Goal: Task Accomplishment & Management: Manage account settings

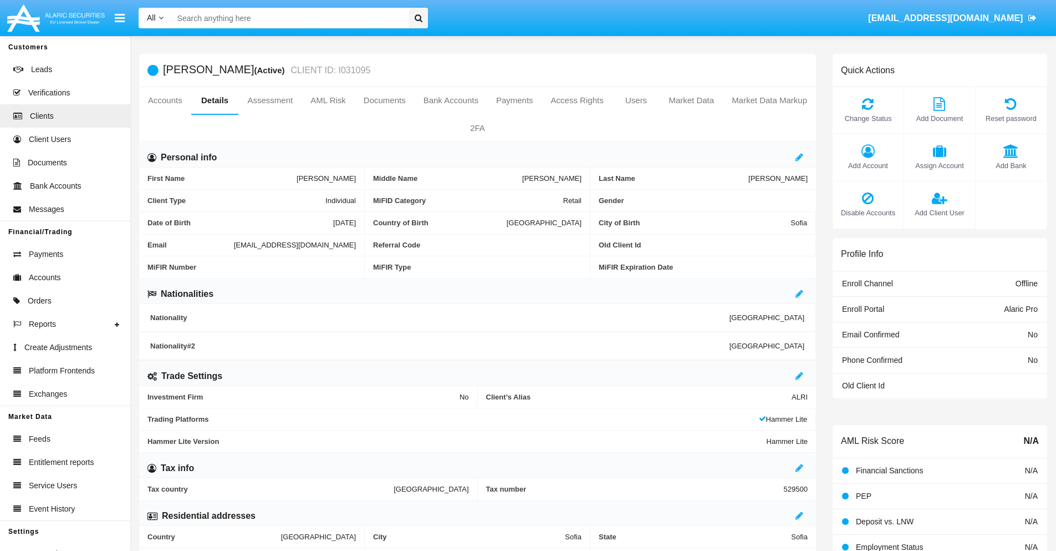
click at [939, 212] on span "Add Client User" at bounding box center [940, 212] width 60 height 11
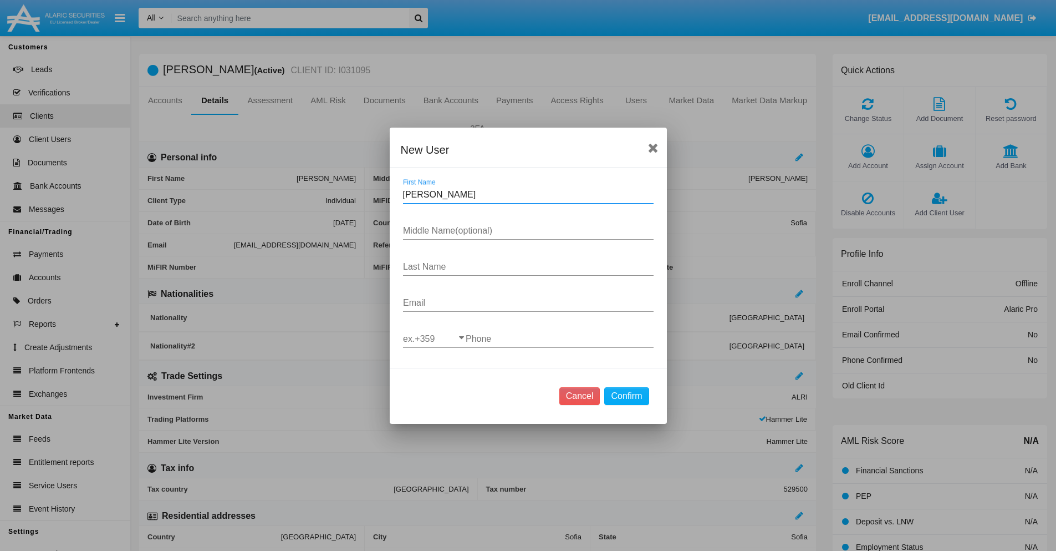
type input "Broderick"
type input "Melony"
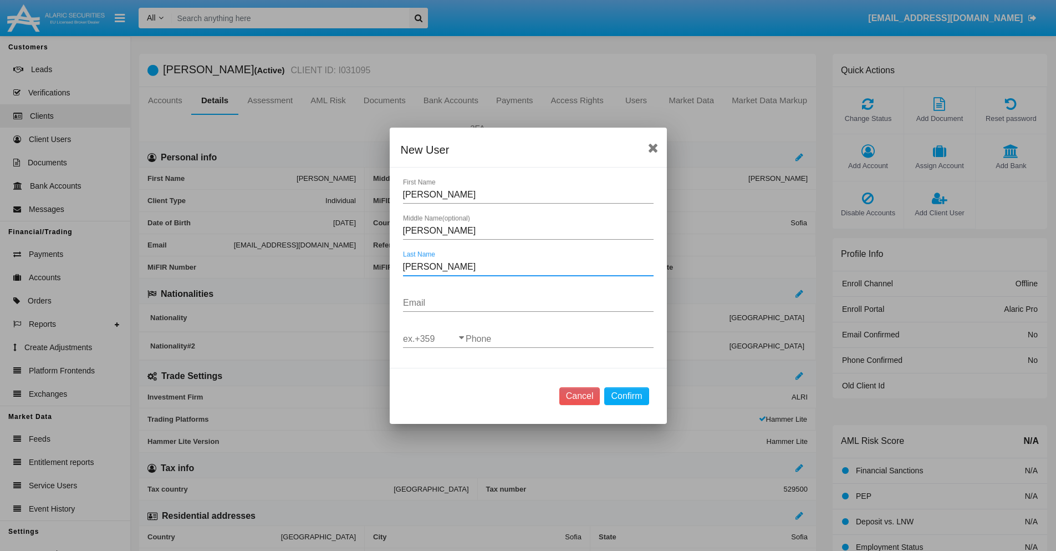
type input "Champlin"
type input "[EMAIL_ADDRESS][DOMAIN_NAME]"
click at [434, 338] on input "ex.+359" at bounding box center [434, 339] width 63 height 10
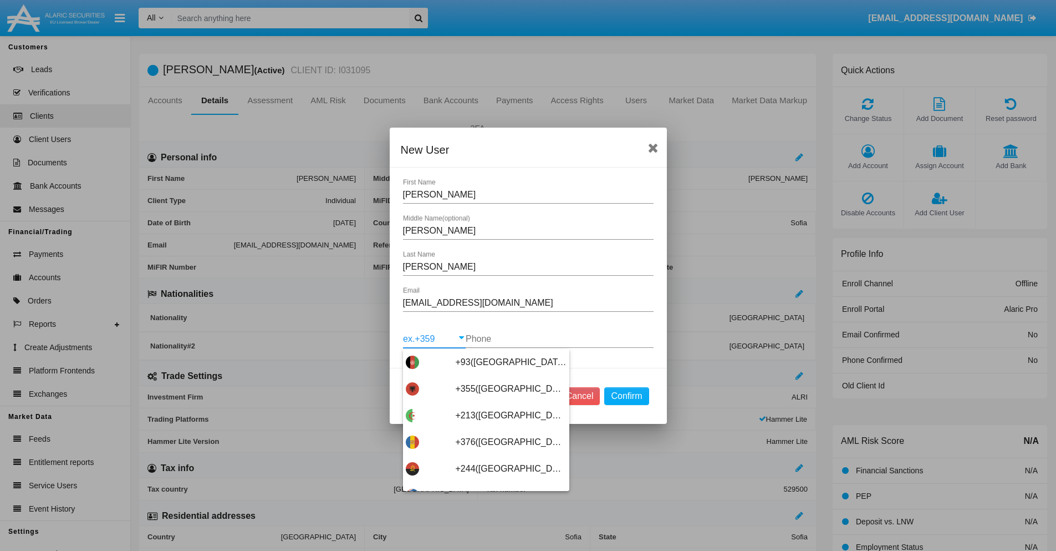
type input "+263(Zimbabwe)"
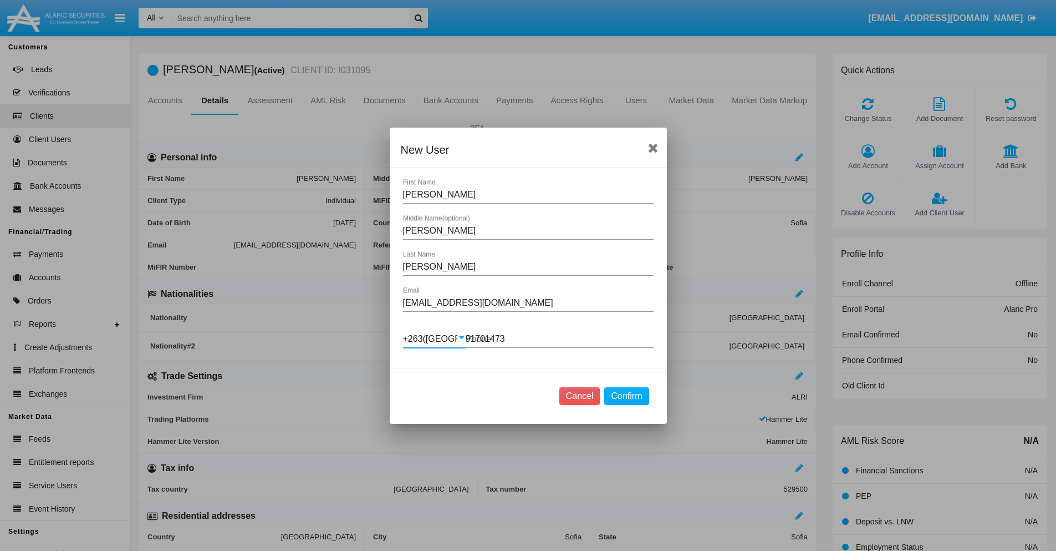
type input "917014739"
click at [627, 395] on button "Confirm" at bounding box center [626, 396] width 44 height 18
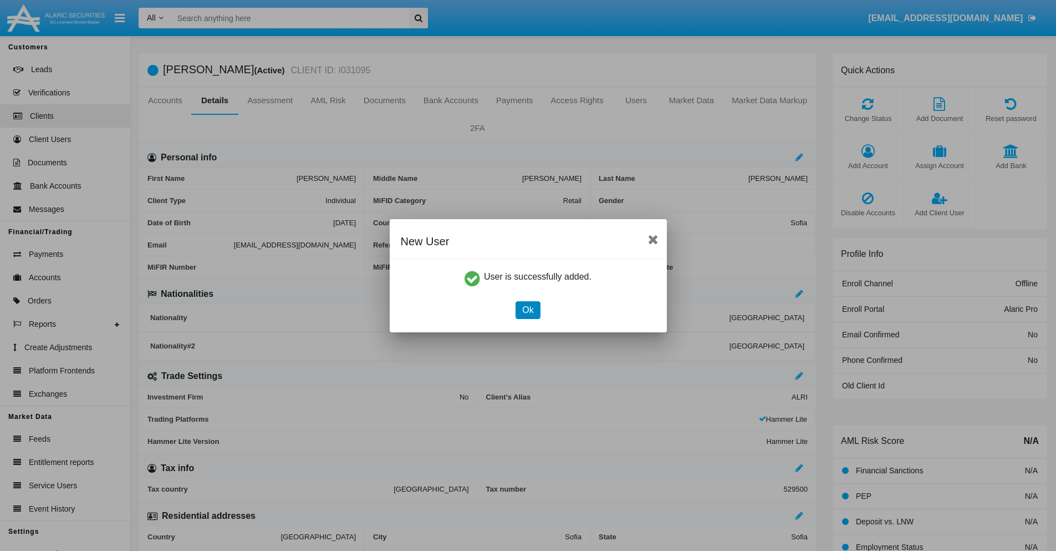
click at [528, 309] on button "Ok" at bounding box center [528, 310] width 24 height 18
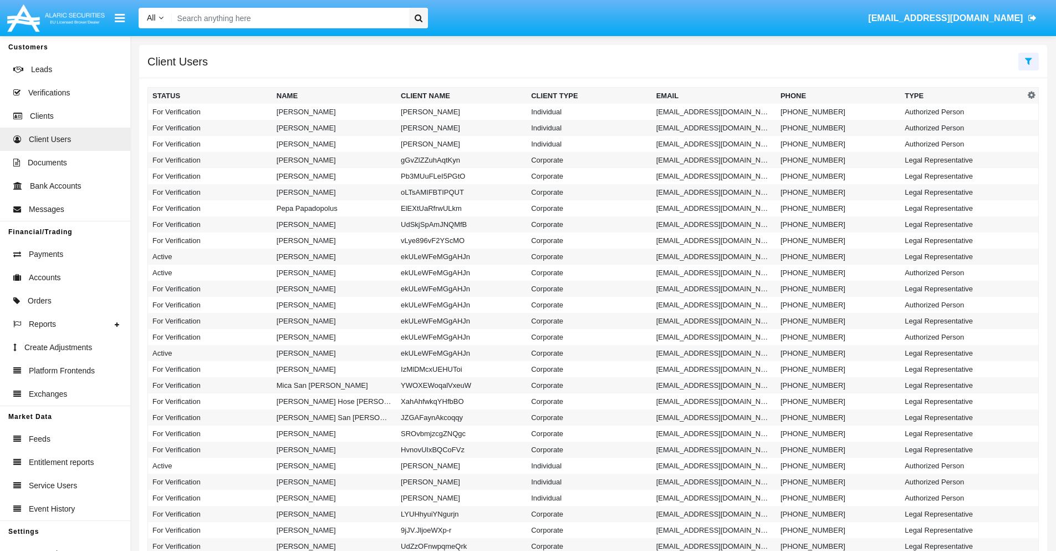
click at [1029, 60] on icon at bounding box center [1028, 61] width 7 height 9
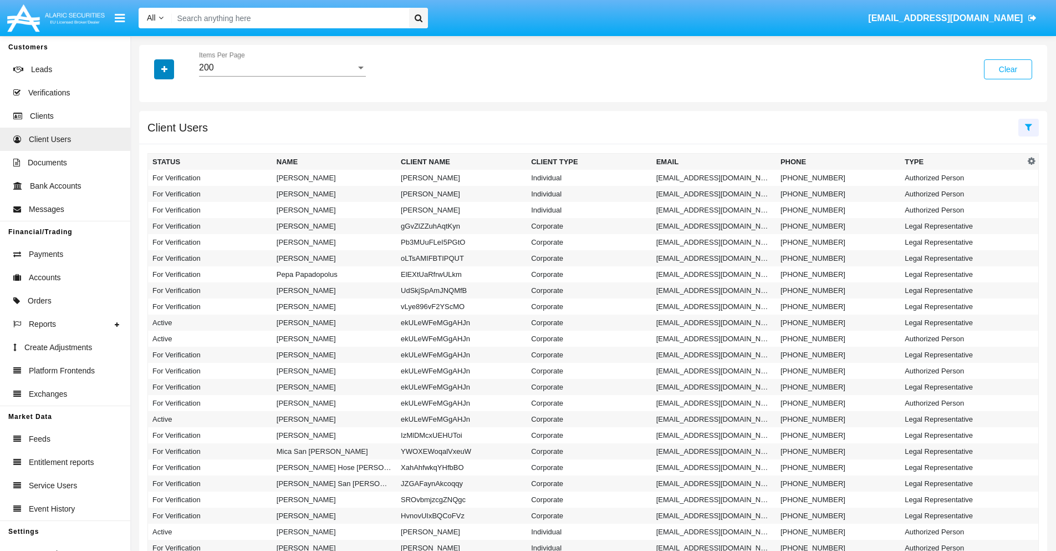
click at [164, 69] on icon "button" at bounding box center [164, 69] width 6 height 8
click at [172, 140] on span "Email" at bounding box center [172, 140] width 22 height 13
click at [153, 145] on input "Email" at bounding box center [152, 145] width 1 height 1
checkbox input "true"
click at [164, 69] on icon "button" at bounding box center [164, 69] width 6 height 8
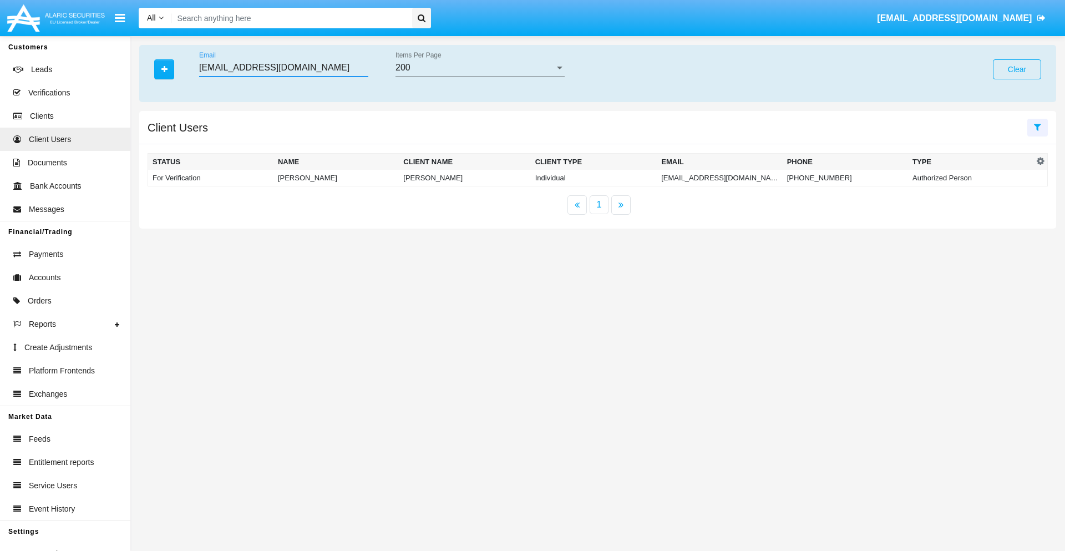
click at [283, 68] on input "pkeq2wzan@hkty7t69ys4.us" at bounding box center [283, 68] width 169 height 10
type input "pkeq2wzan@hkty7t69ys4.us"
click at [719, 177] on td "pkeq2wzan@hkty7t69ys4.us" at bounding box center [719, 178] width 125 height 17
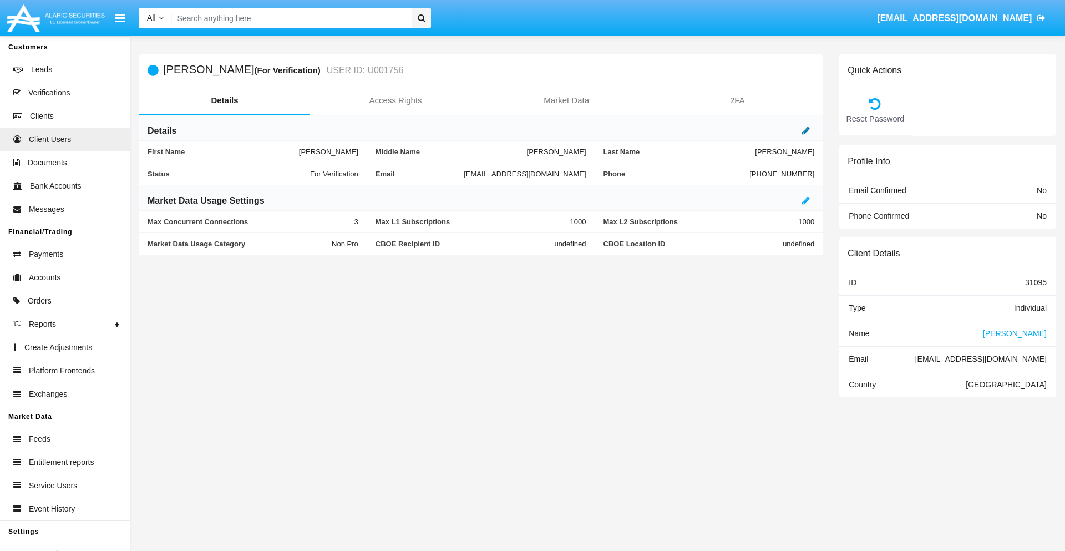
click at [806, 130] on icon at bounding box center [806, 130] width 8 height 9
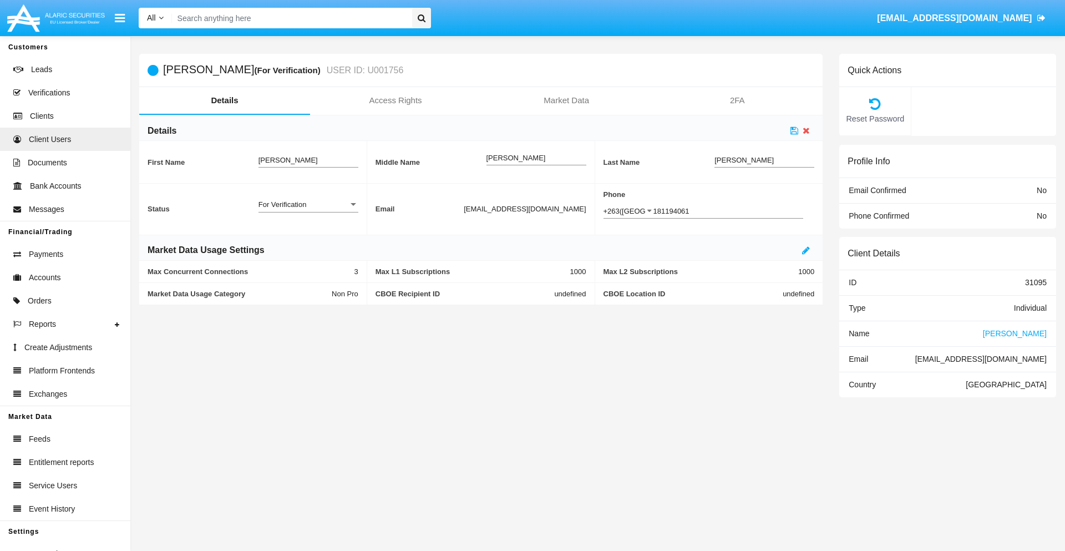
click at [308, 204] on div "For Verification" at bounding box center [303, 204] width 90 height 9
click at [308, 232] on span "Verified" at bounding box center [308, 232] width 100 height 22
click at [794, 130] on icon at bounding box center [794, 130] width 8 height 9
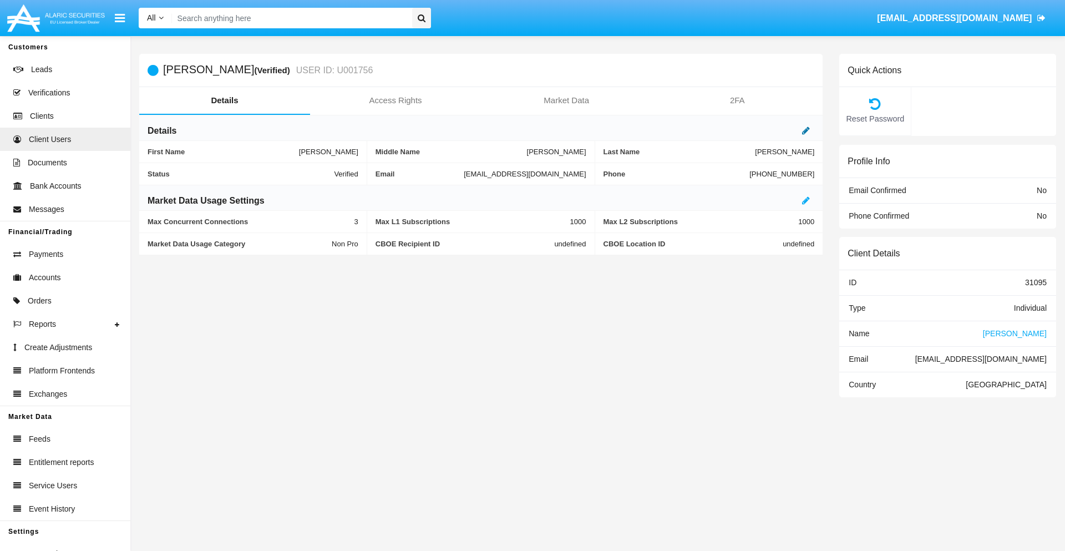
click at [806, 130] on icon at bounding box center [806, 130] width 8 height 9
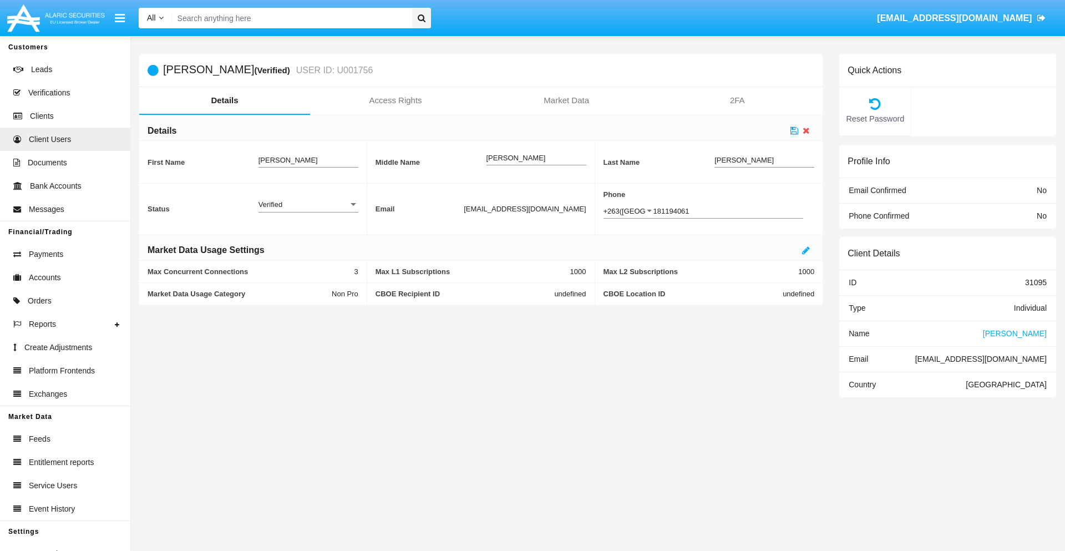
click at [308, 204] on div "Verified" at bounding box center [303, 204] width 90 height 9
click at [308, 210] on span "Active" at bounding box center [308, 211] width 100 height 22
click at [794, 130] on icon at bounding box center [794, 130] width 8 height 9
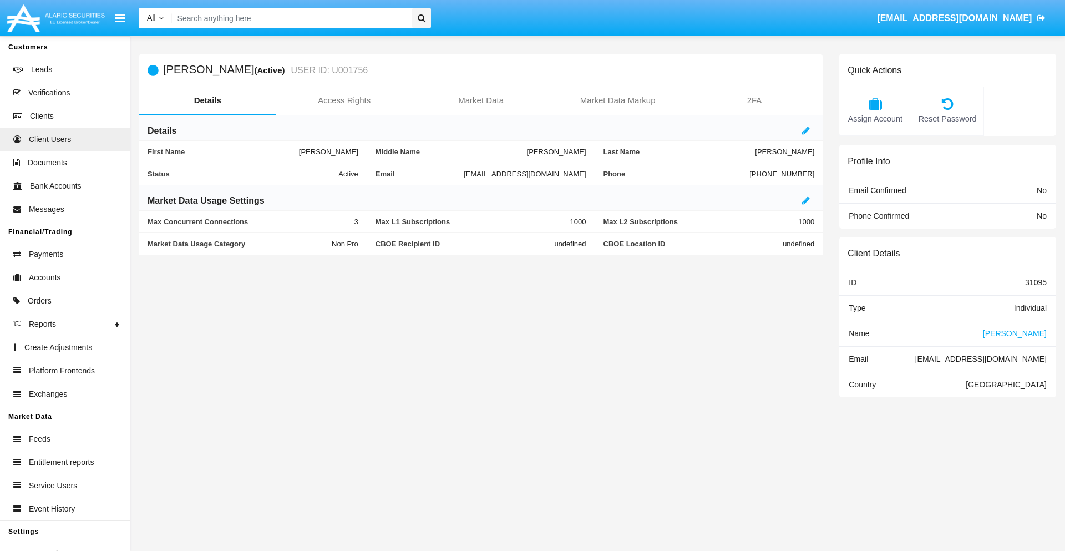
click at [858, 333] on span "Name" at bounding box center [858, 333] width 21 height 9
